Goal: Complete application form

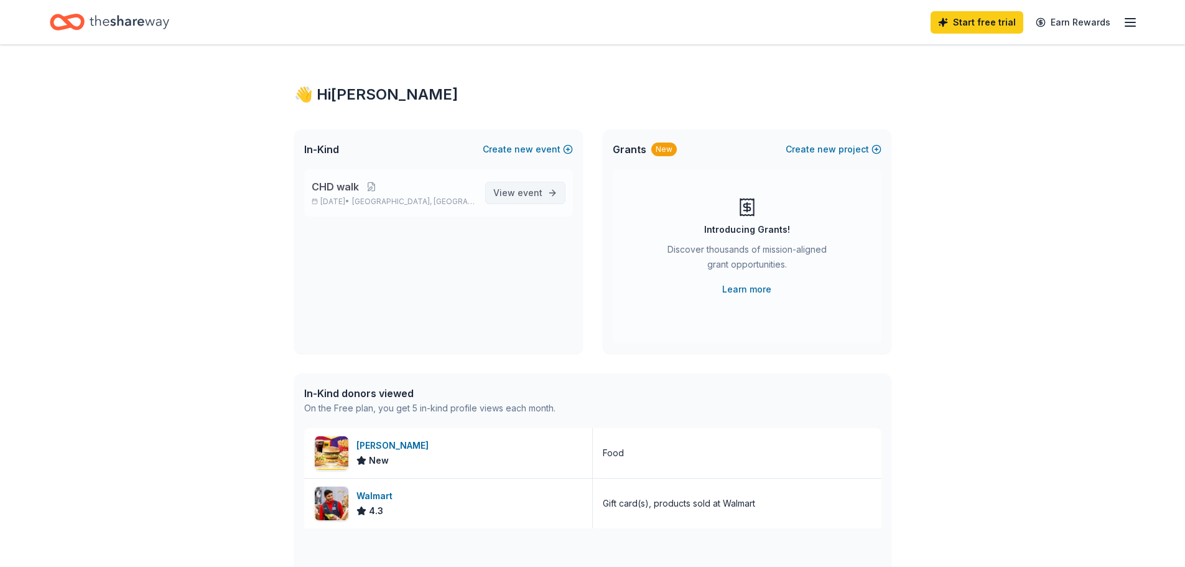
click at [518, 194] on span "View event" at bounding box center [517, 192] width 49 height 15
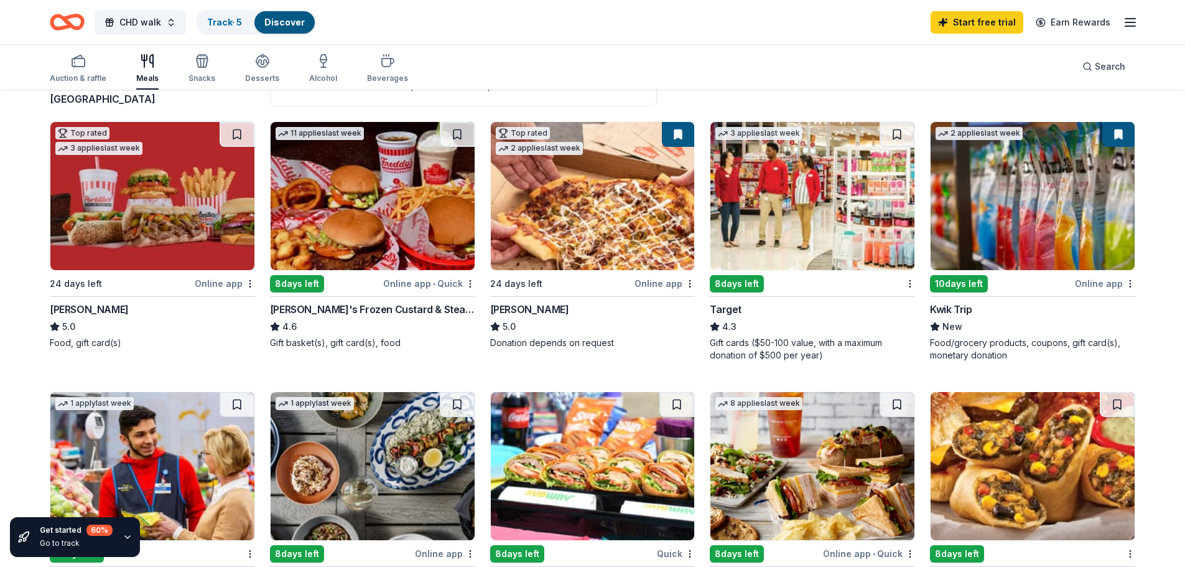
scroll to position [105, 0]
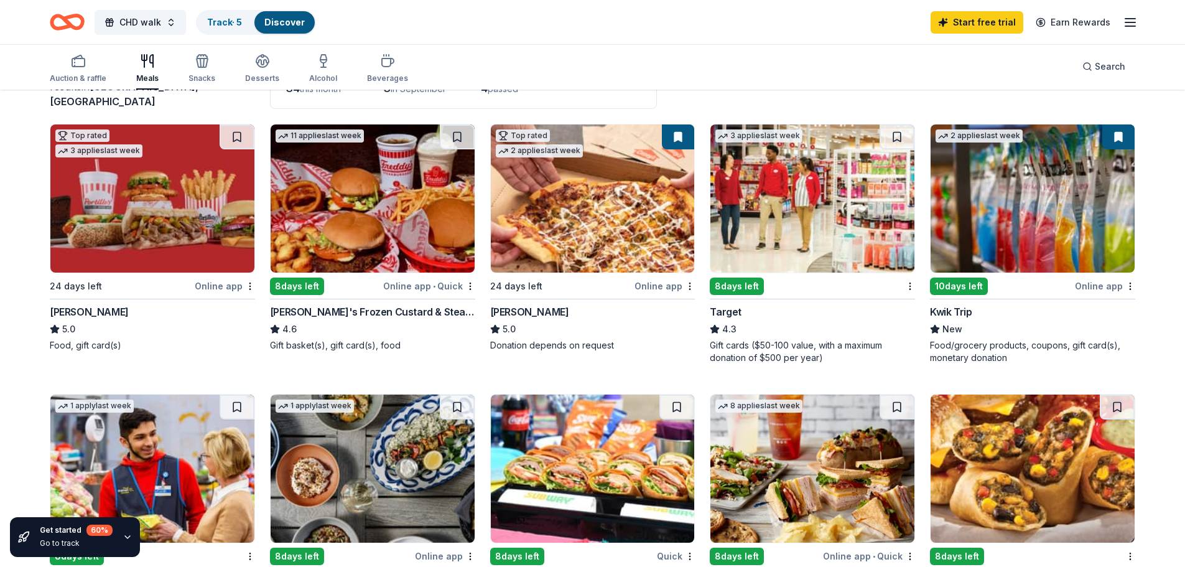
drag, startPoint x: 1070, startPoint y: 205, endPoint x: 1047, endPoint y: 189, distance: 27.3
click at [1047, 189] on img at bounding box center [1033, 198] width 204 height 148
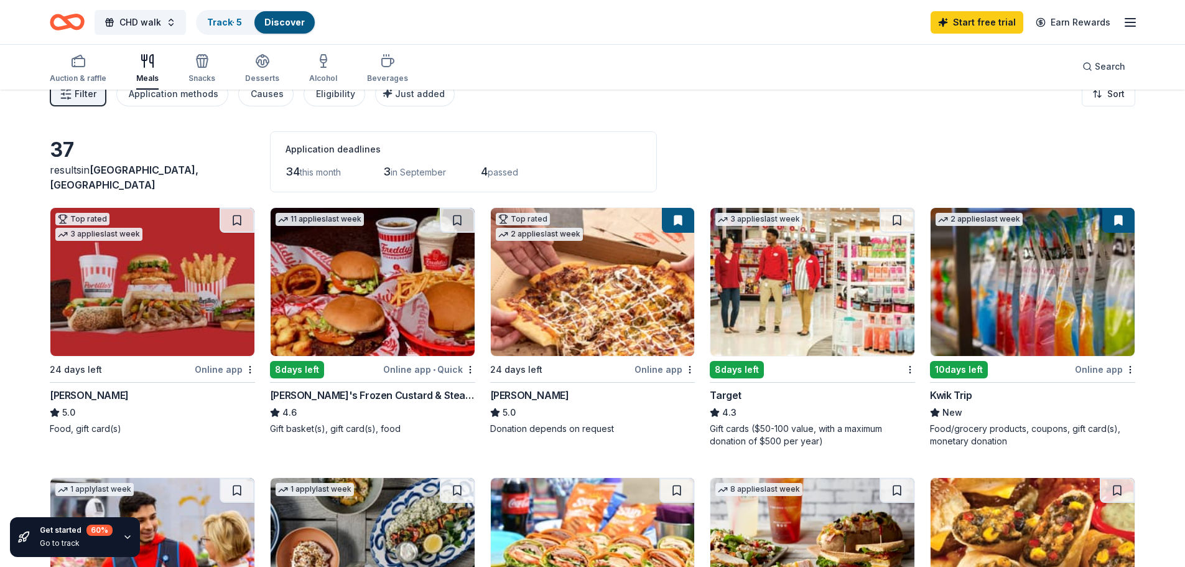
scroll to position [0, 0]
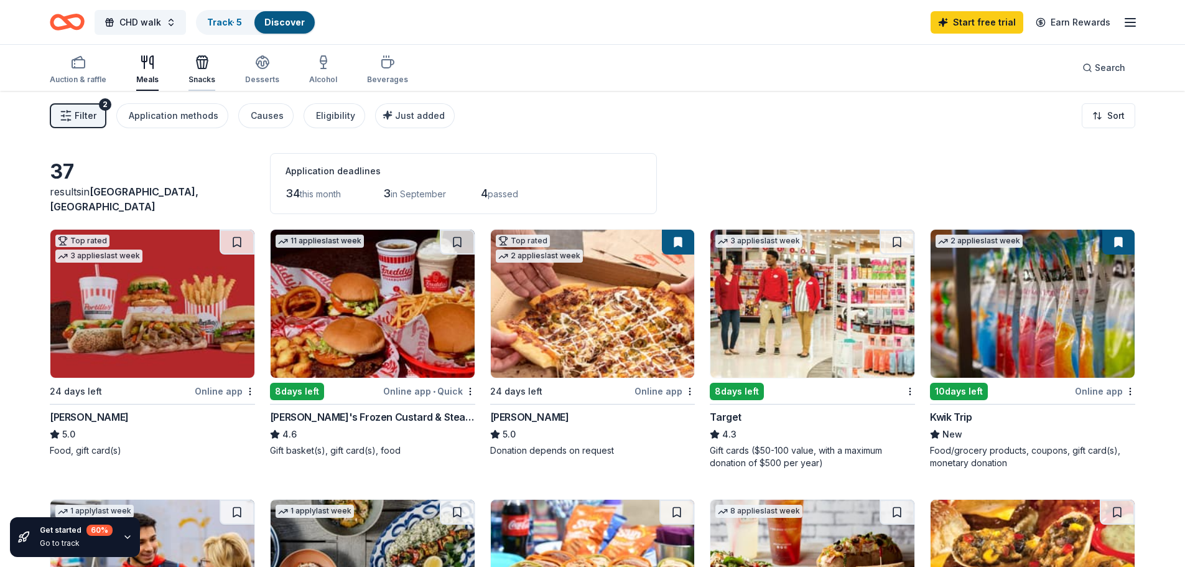
click at [201, 64] on icon "button" at bounding box center [202, 62] width 15 height 15
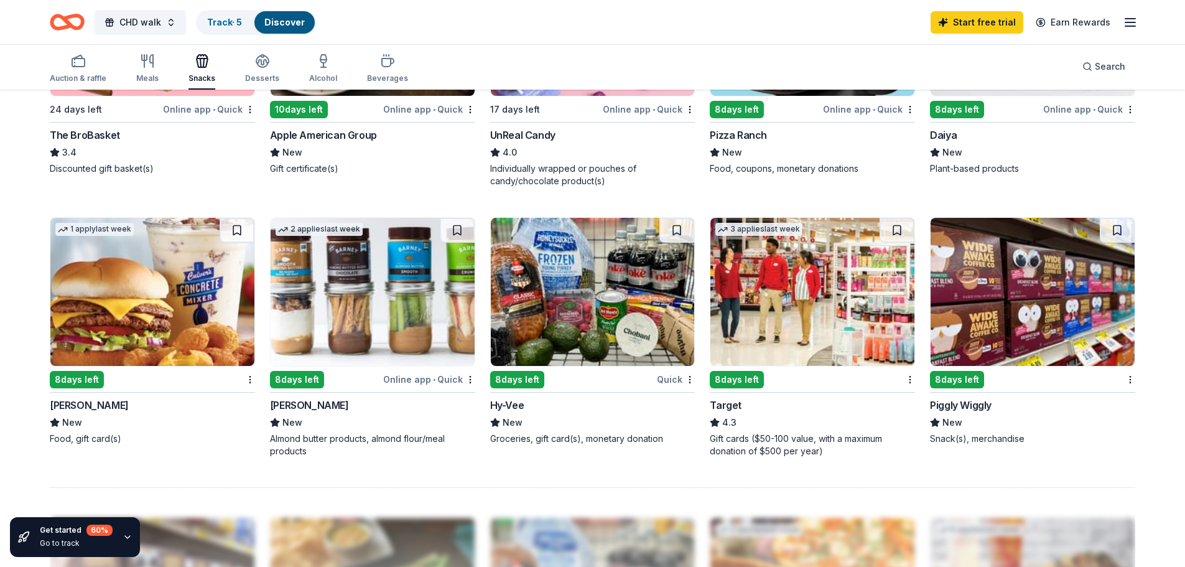
scroll to position [809, 0]
click at [563, 309] on img at bounding box center [593, 292] width 204 height 148
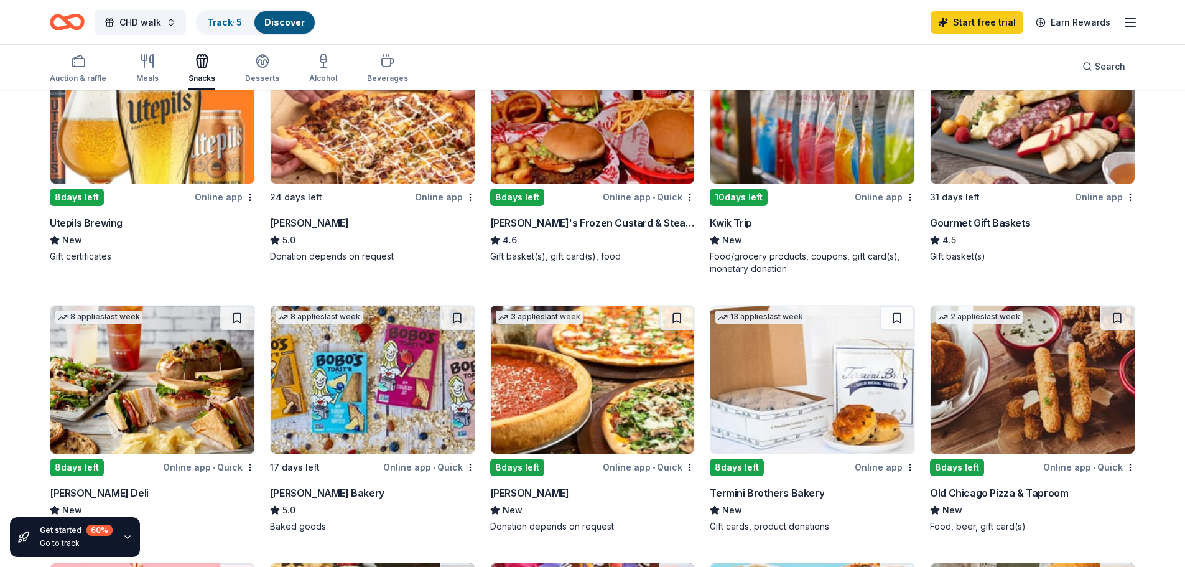
scroll to position [0, 0]
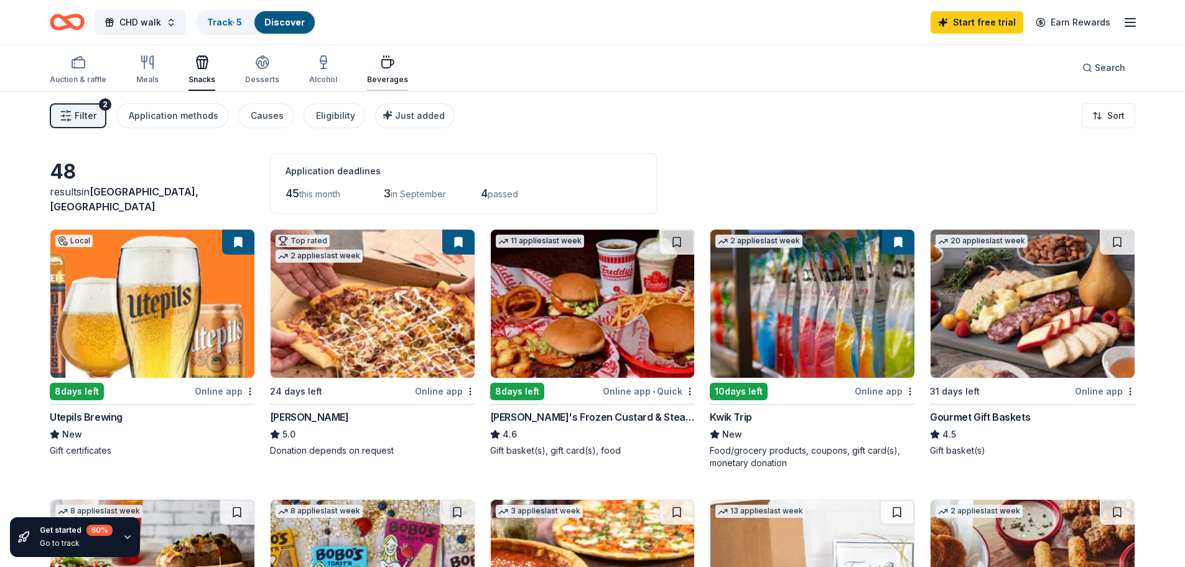
drag, startPoint x: 376, startPoint y: 60, endPoint x: 375, endPoint y: 68, distance: 8.3
click at [380, 68] on icon "button" at bounding box center [387, 62] width 15 height 15
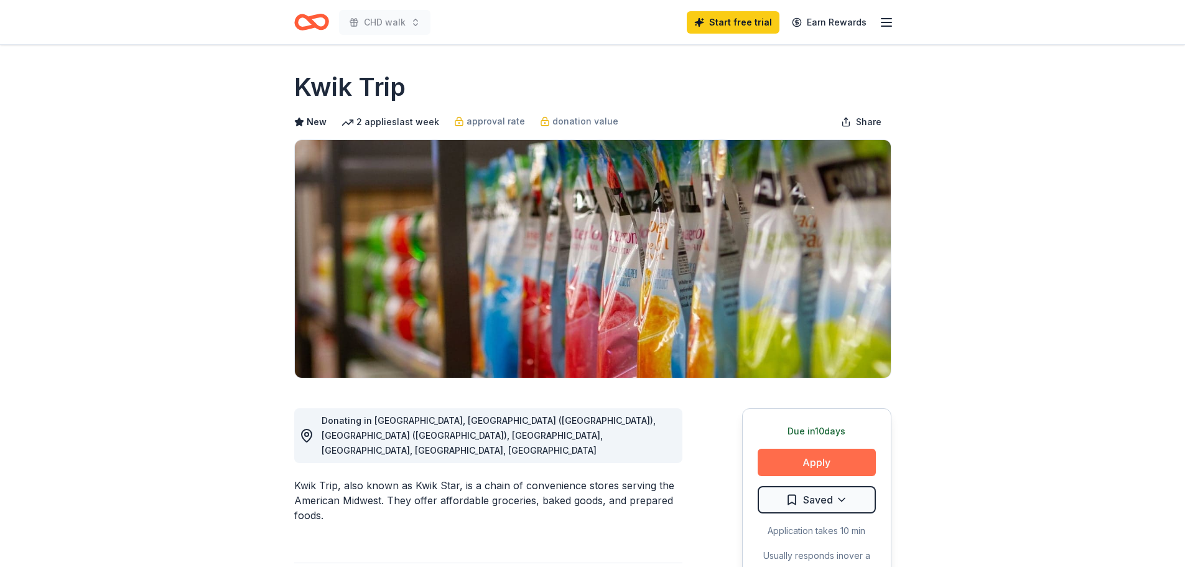
click at [801, 452] on button "Apply" at bounding box center [817, 462] width 118 height 27
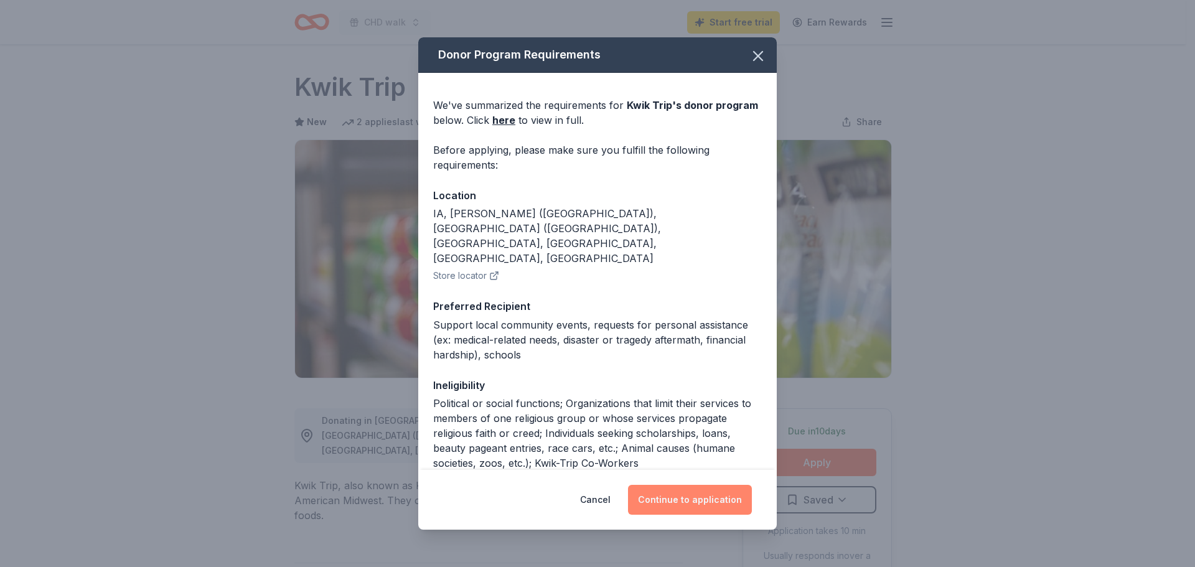
drag, startPoint x: 695, startPoint y: 507, endPoint x: 676, endPoint y: 496, distance: 22.3
click at [676, 496] on button "Continue to application" at bounding box center [690, 500] width 124 height 30
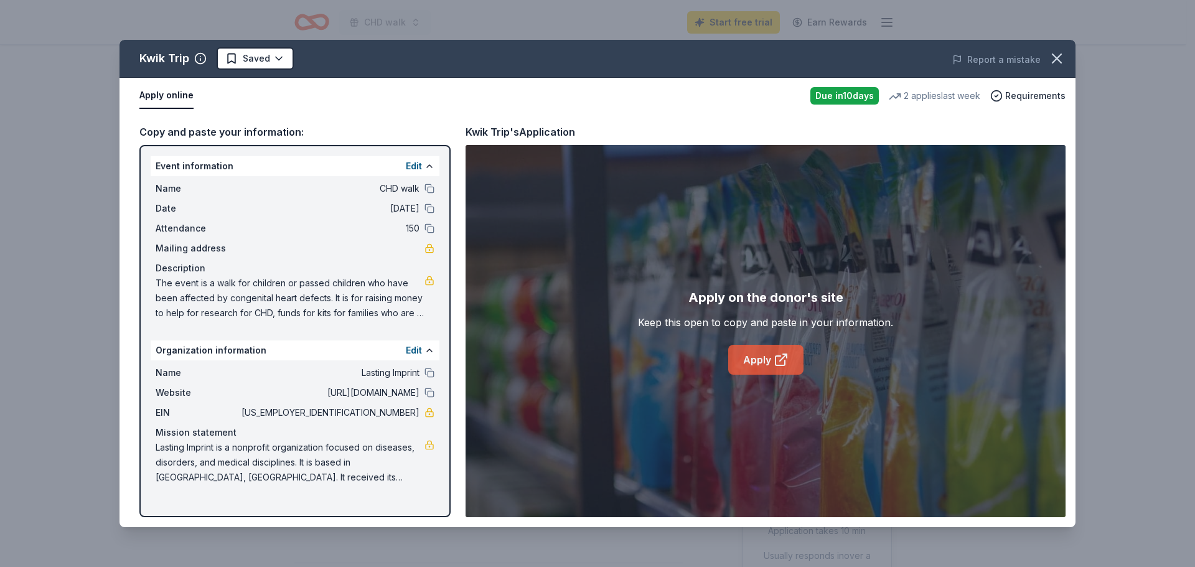
click at [757, 365] on link "Apply" at bounding box center [765, 360] width 75 height 30
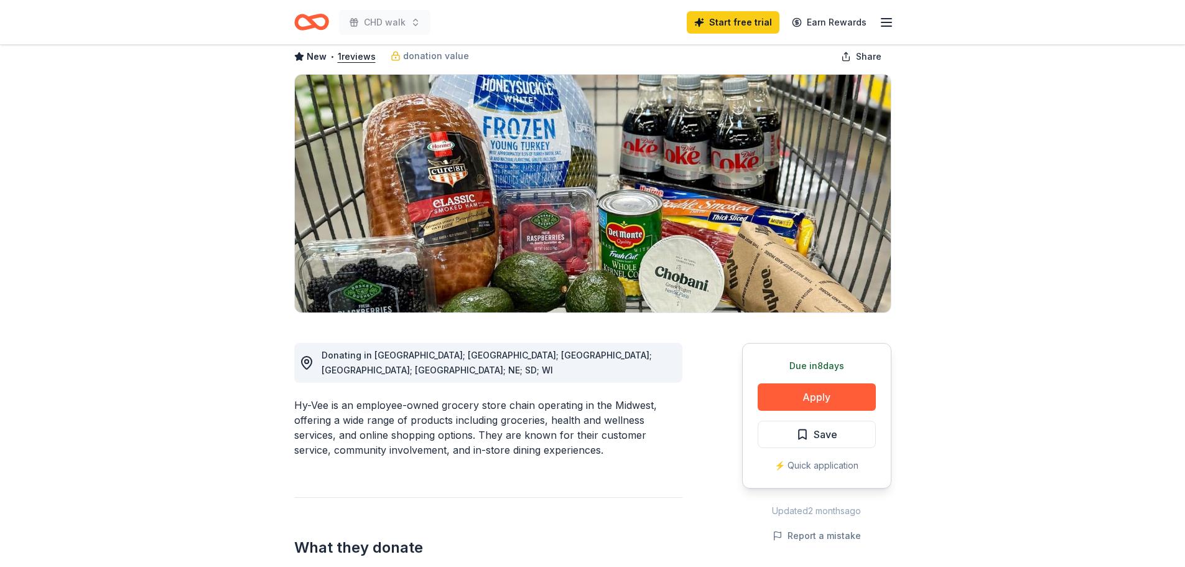
scroll to position [66, 0]
drag, startPoint x: 823, startPoint y: 394, endPoint x: 788, endPoint y: 401, distance: 36.1
click at [788, 401] on button "Apply" at bounding box center [817, 396] width 118 height 27
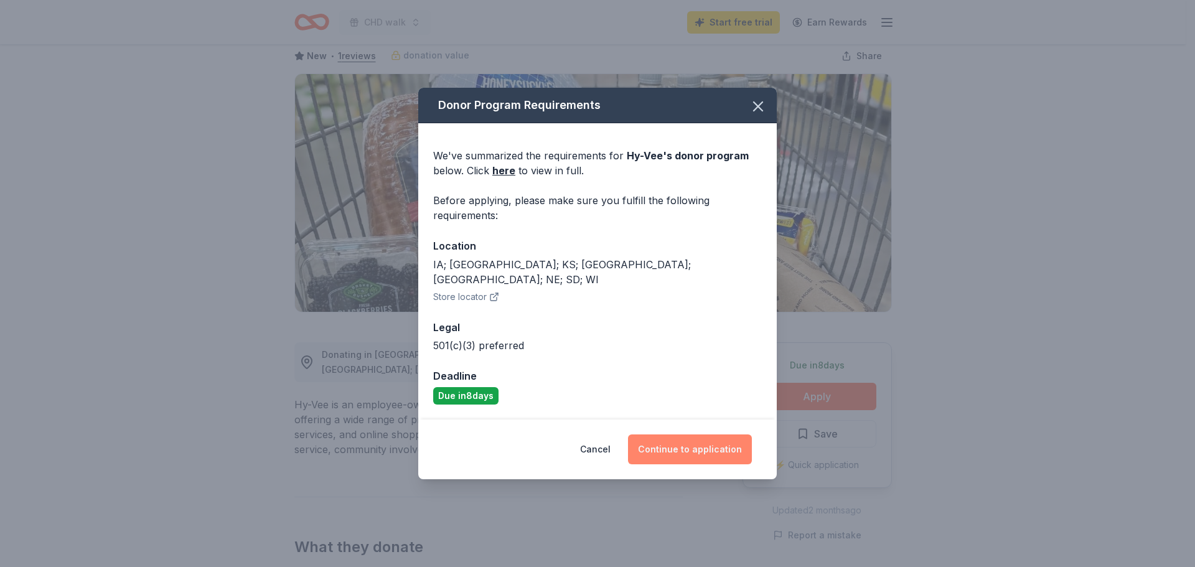
click at [681, 445] on button "Continue to application" at bounding box center [690, 449] width 124 height 30
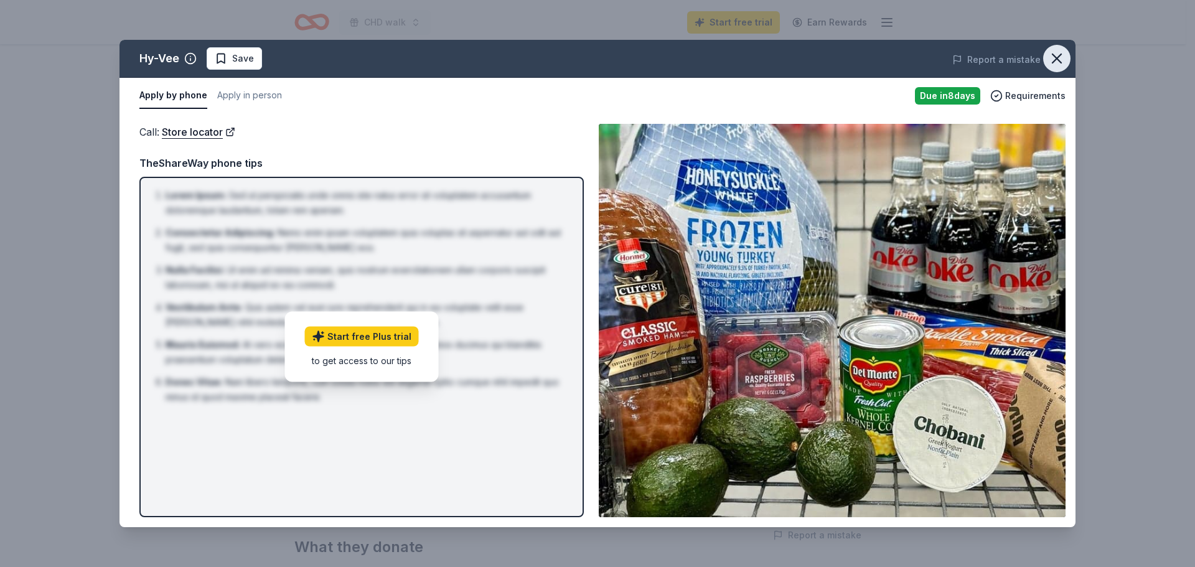
click at [1053, 65] on icon "button" at bounding box center [1056, 58] width 17 height 17
